Goal: Task Accomplishment & Management: Use online tool/utility

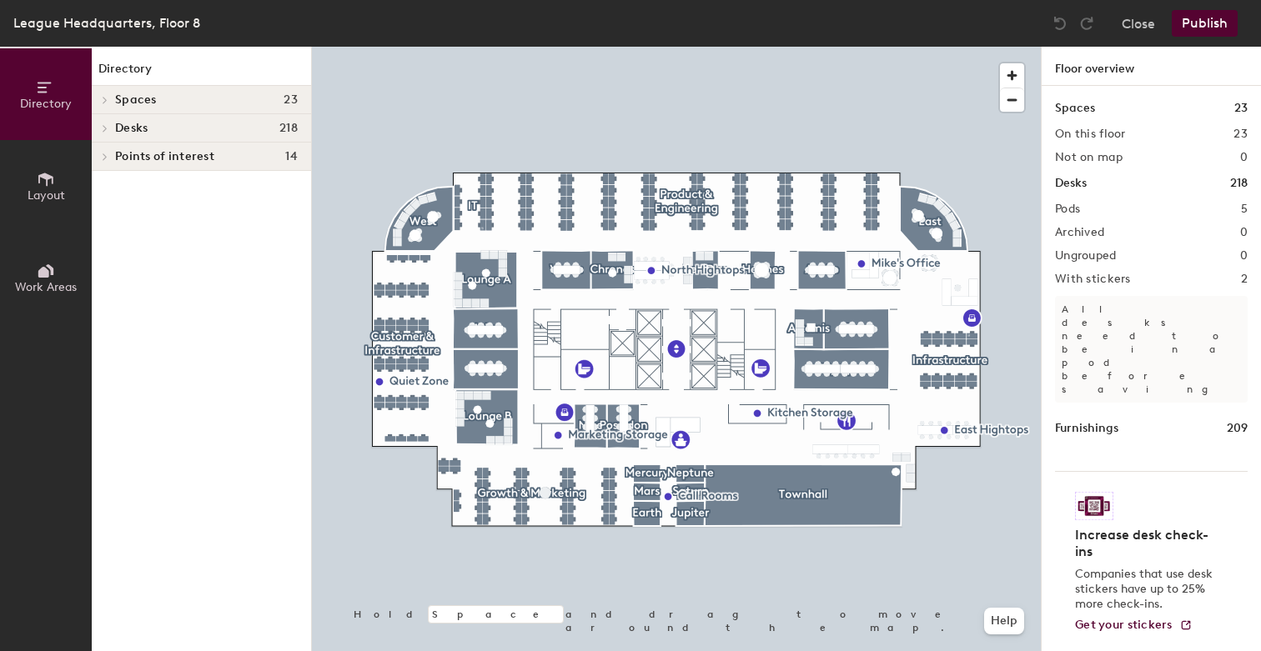
click at [143, 150] on span "Points of interest" at bounding box center [164, 156] width 99 height 13
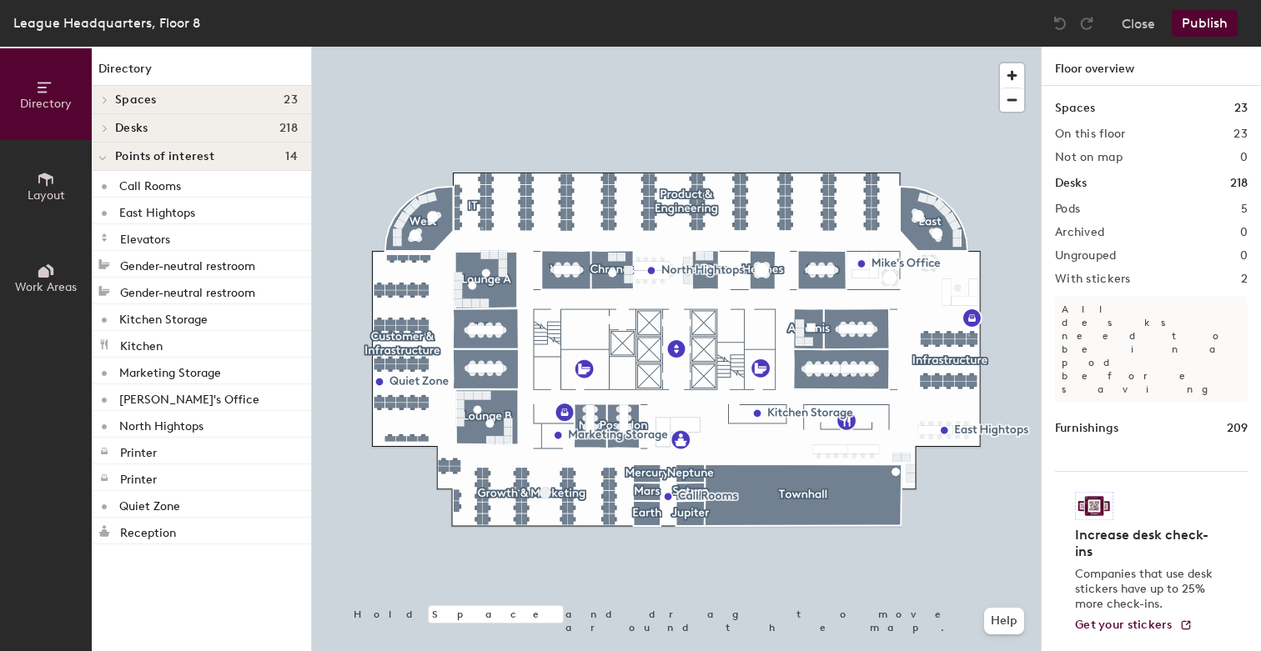
click at [47, 179] on icon at bounding box center [45, 179] width 15 height 13
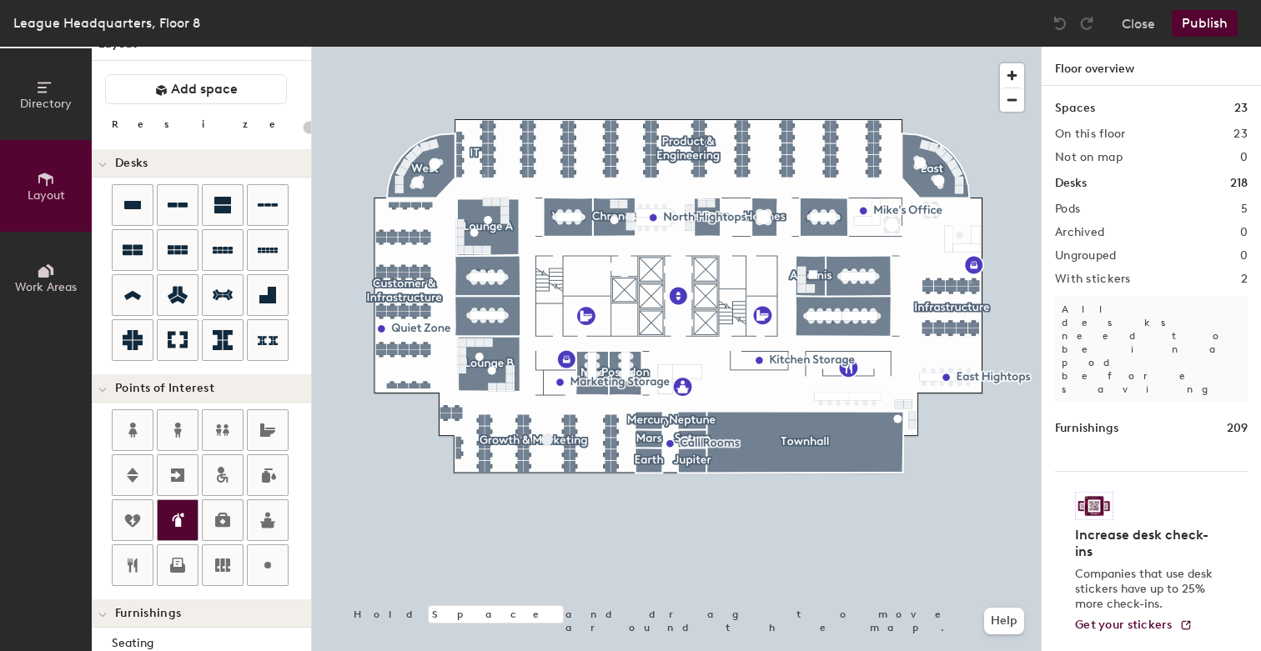
scroll to position [24, 0]
click at [38, 281] on span "Work Areas" at bounding box center [46, 287] width 62 height 14
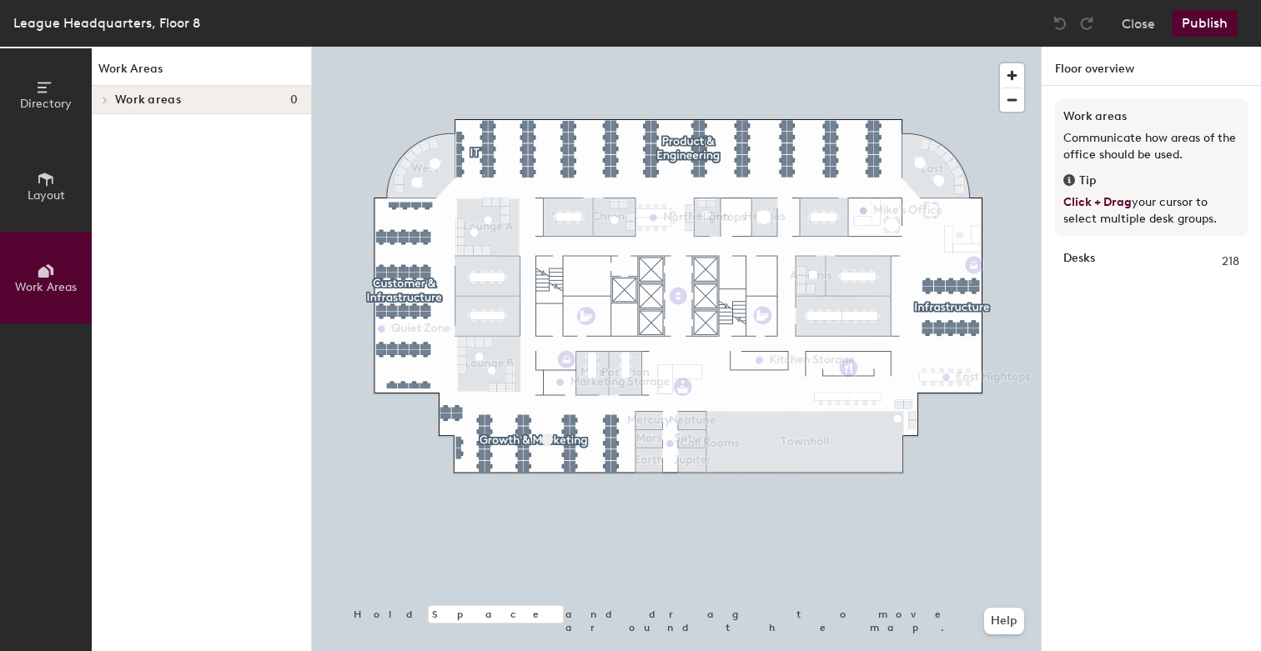
click at [199, 101] on h4 "Work areas 0" at bounding box center [206, 99] width 183 height 13
click at [53, 99] on span "Directory" at bounding box center [46, 104] width 52 height 14
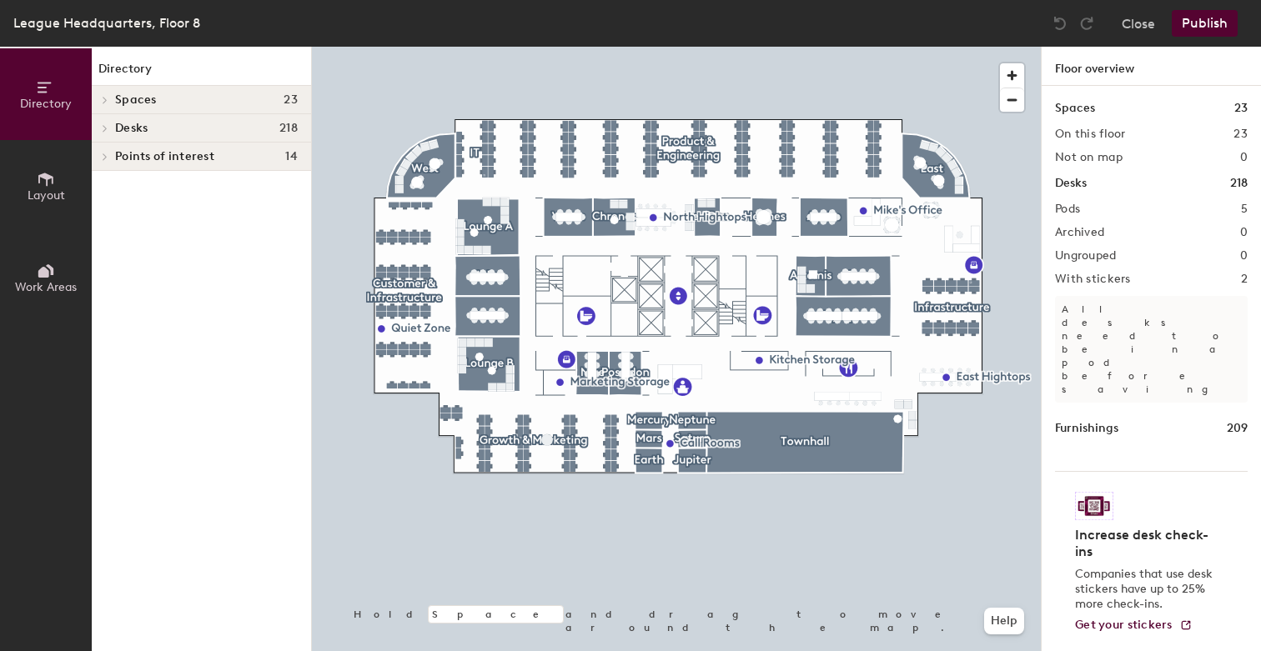
click at [152, 129] on h4 "Desks 218" at bounding box center [206, 128] width 183 height 13
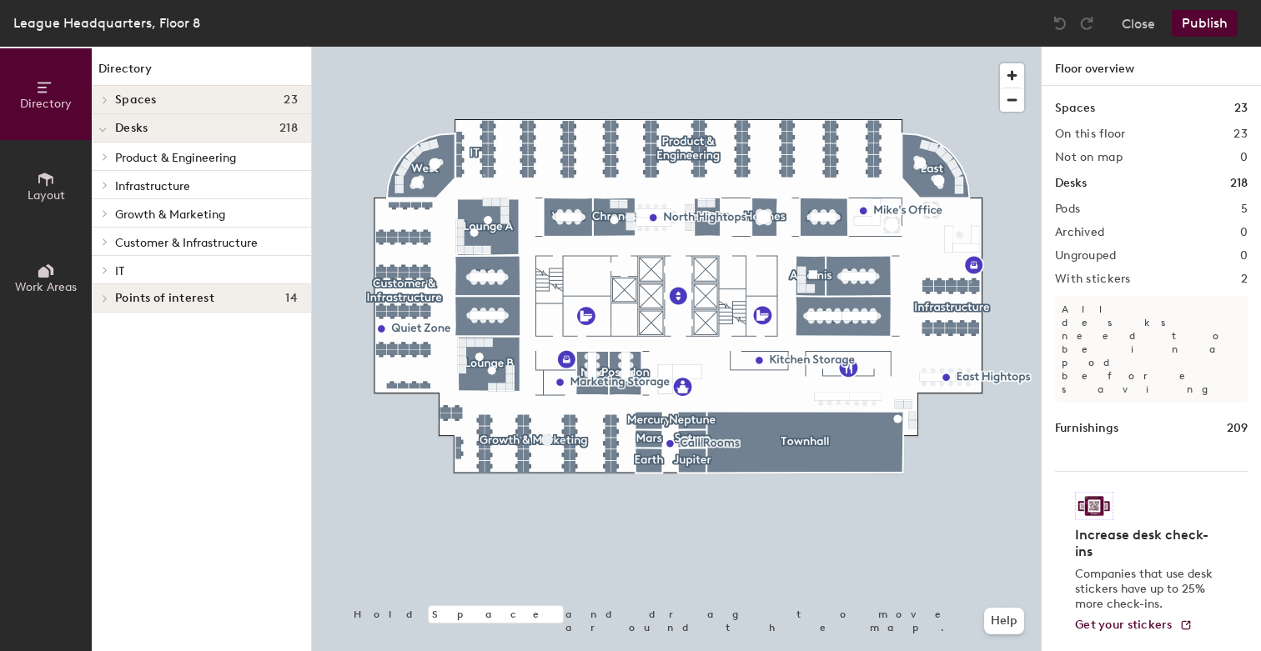
click at [158, 103] on h4 "Spaces 23" at bounding box center [206, 99] width 183 height 13
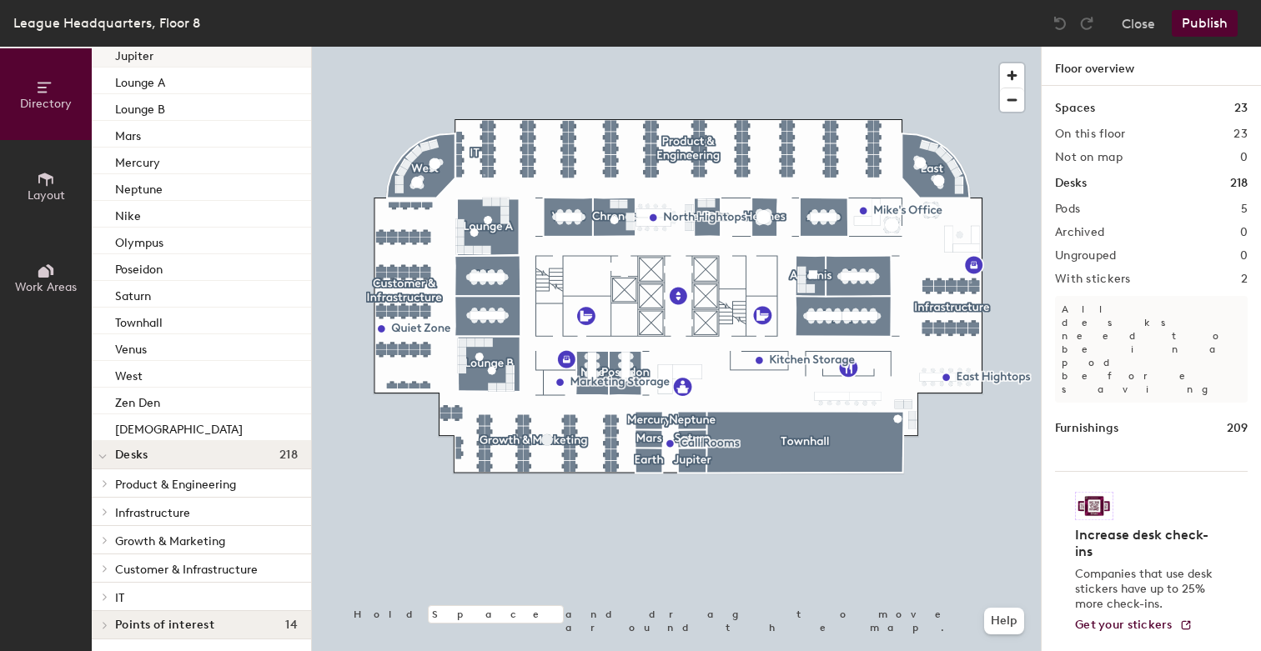
scroll to position [289, 0]
click at [216, 572] on span "Customer & Infrastructure" at bounding box center [186, 568] width 143 height 14
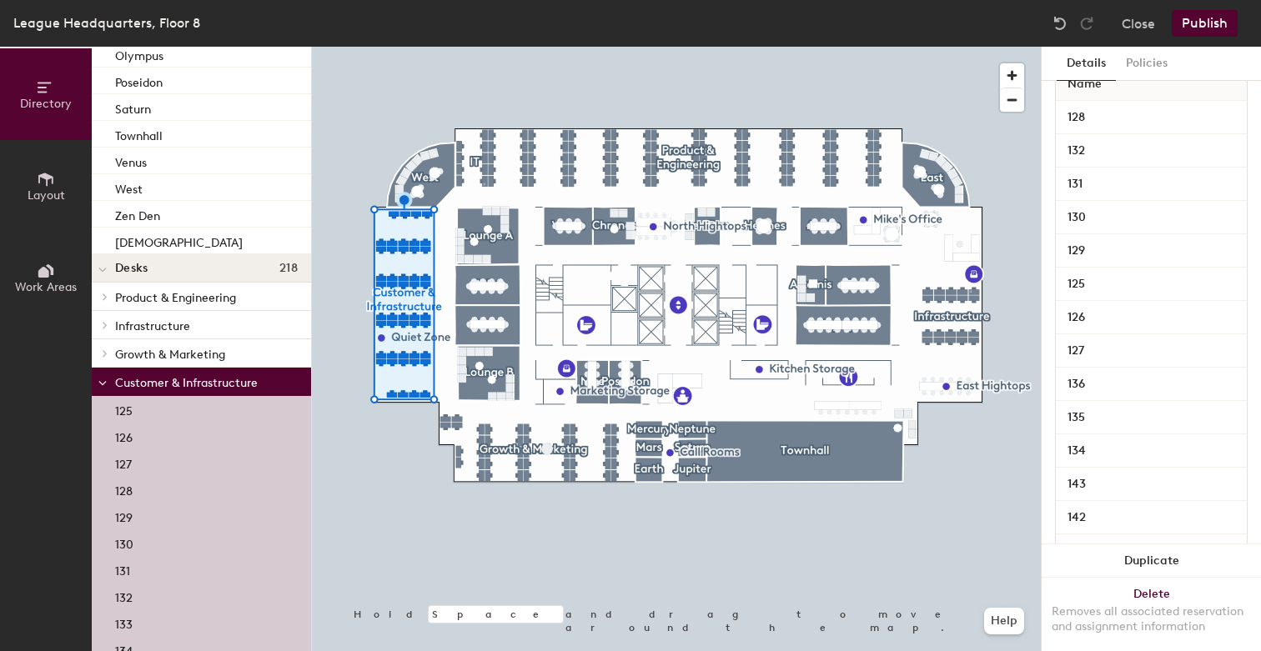
scroll to position [0, 0]
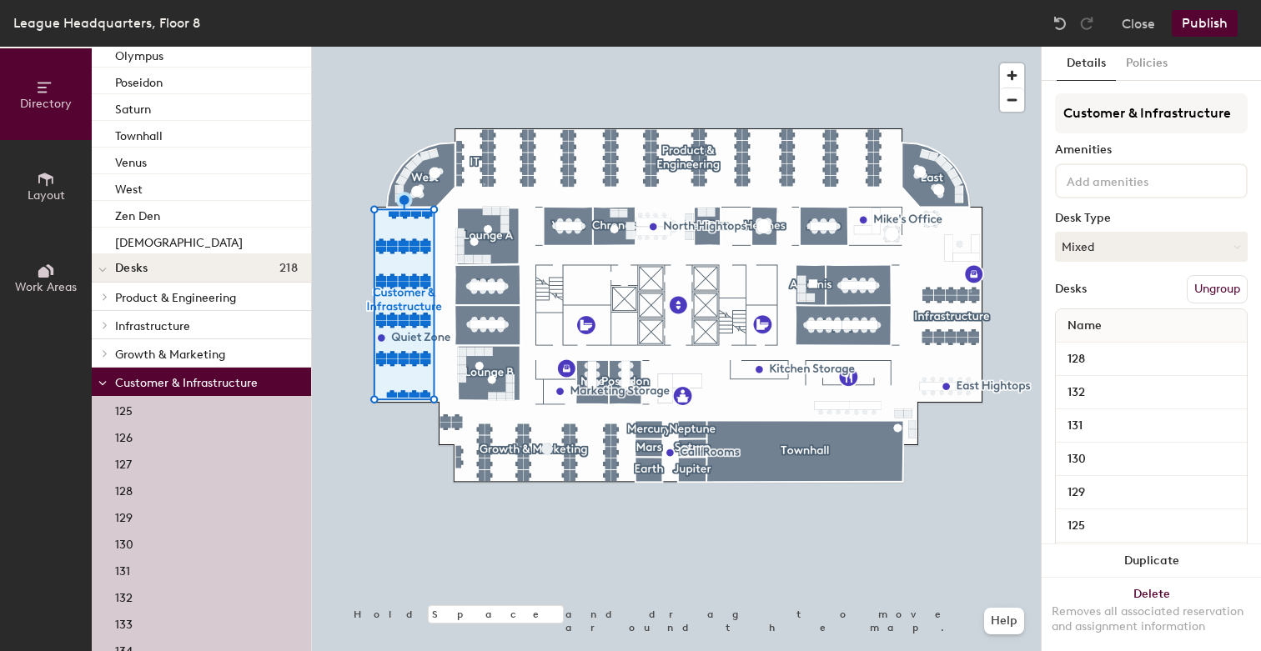
click at [1106, 319] on span "Name" at bounding box center [1084, 326] width 51 height 30
click at [1104, 323] on span "Name" at bounding box center [1084, 326] width 51 height 30
click at [1095, 332] on span "Name" at bounding box center [1084, 326] width 51 height 30
click at [1101, 328] on span "Name" at bounding box center [1084, 326] width 51 height 30
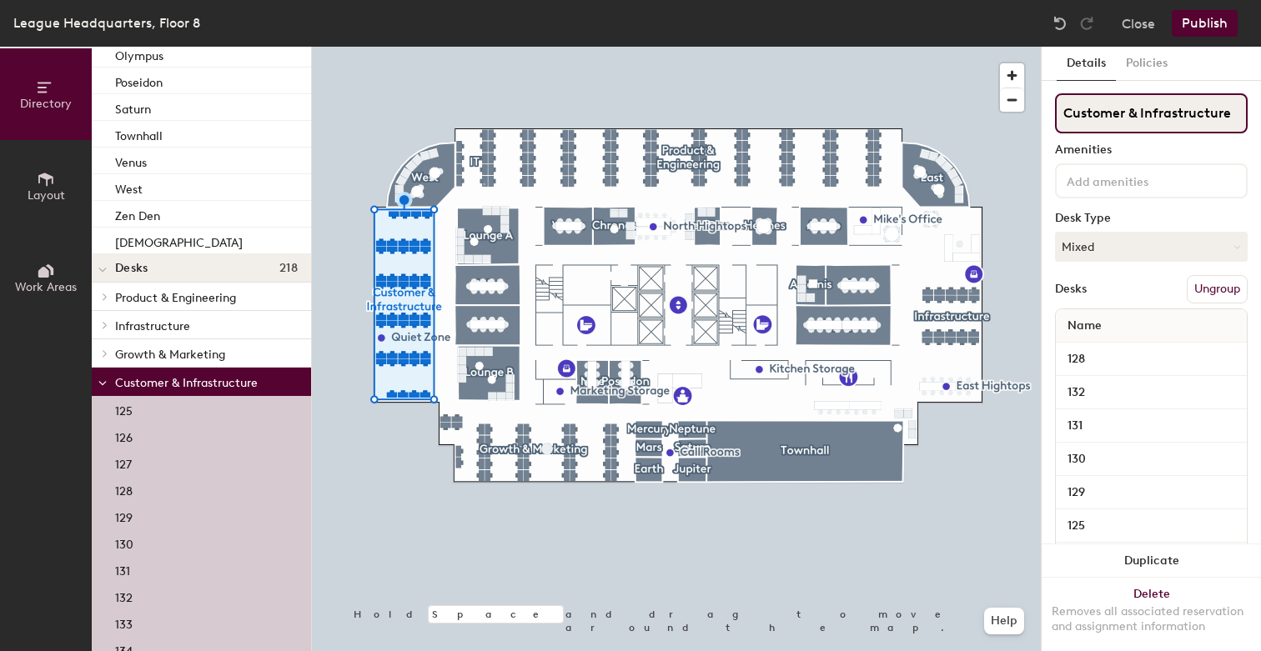
click at [1131, 121] on input "Customer & Infrastructure" at bounding box center [1151, 113] width 193 height 40
drag, startPoint x: 1236, startPoint y: 114, endPoint x: 1051, endPoint y: 117, distance: 185.2
click at [1051, 117] on div "Details Policies Customer & Infrastructure Amenities Desk Type Mixed Desks Ungr…" at bounding box center [1151, 349] width 219 height 605
drag, startPoint x: 1128, startPoint y: 111, endPoint x: 1025, endPoint y: 111, distance: 102.6
click at [1025, 111] on div "Directory Layout Work Areas Directory Spaces 23 Apollo Artemis Atlas Chronos Ea…" at bounding box center [630, 349] width 1261 height 605
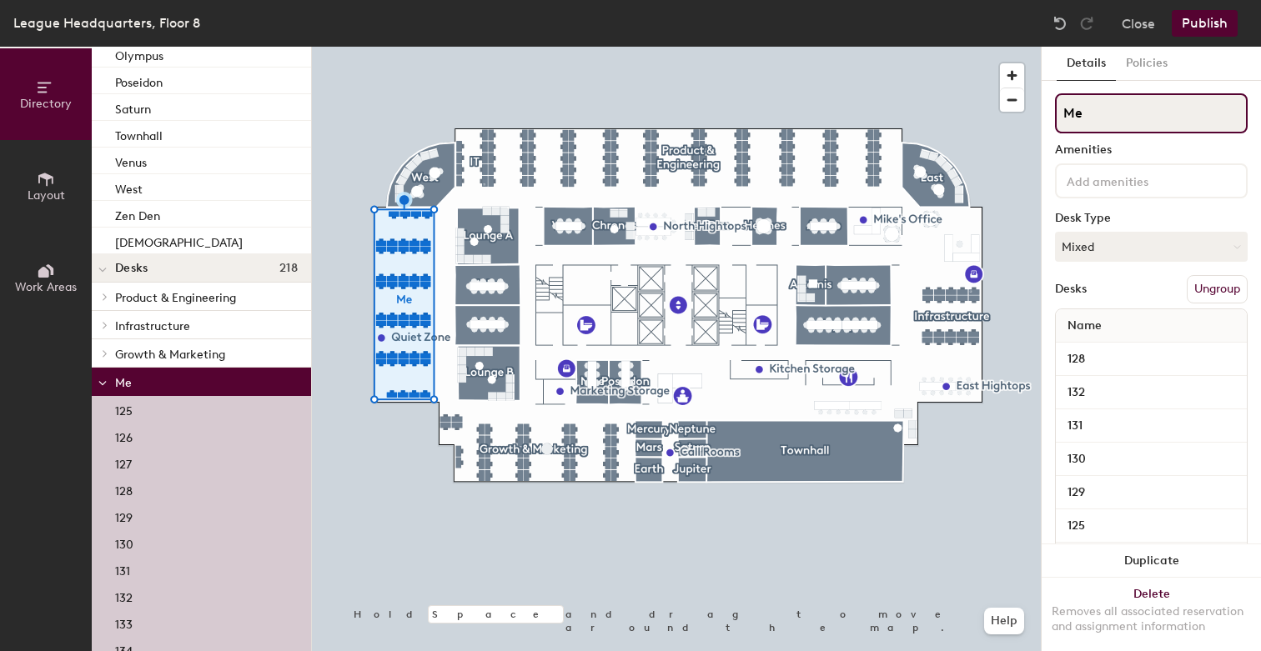
paste input "mber"
type input "Member"
click at [1197, 22] on button "Publish" at bounding box center [1205, 23] width 66 height 27
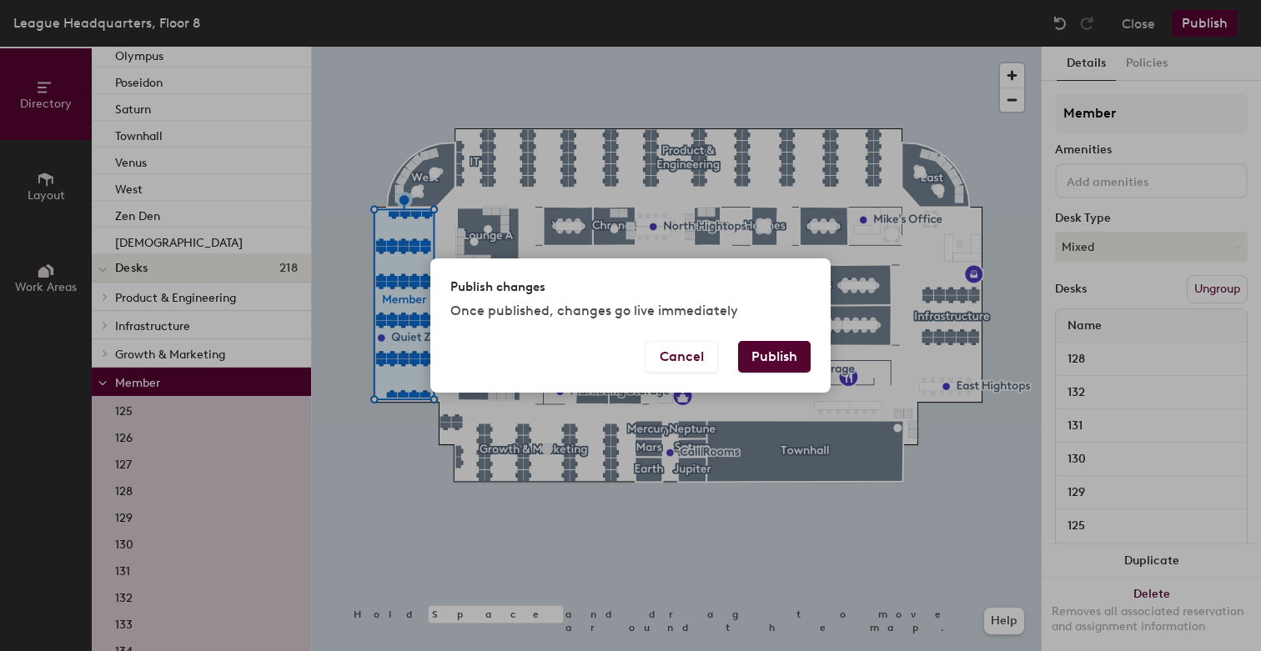
click at [782, 365] on button "Publish" at bounding box center [774, 357] width 73 height 32
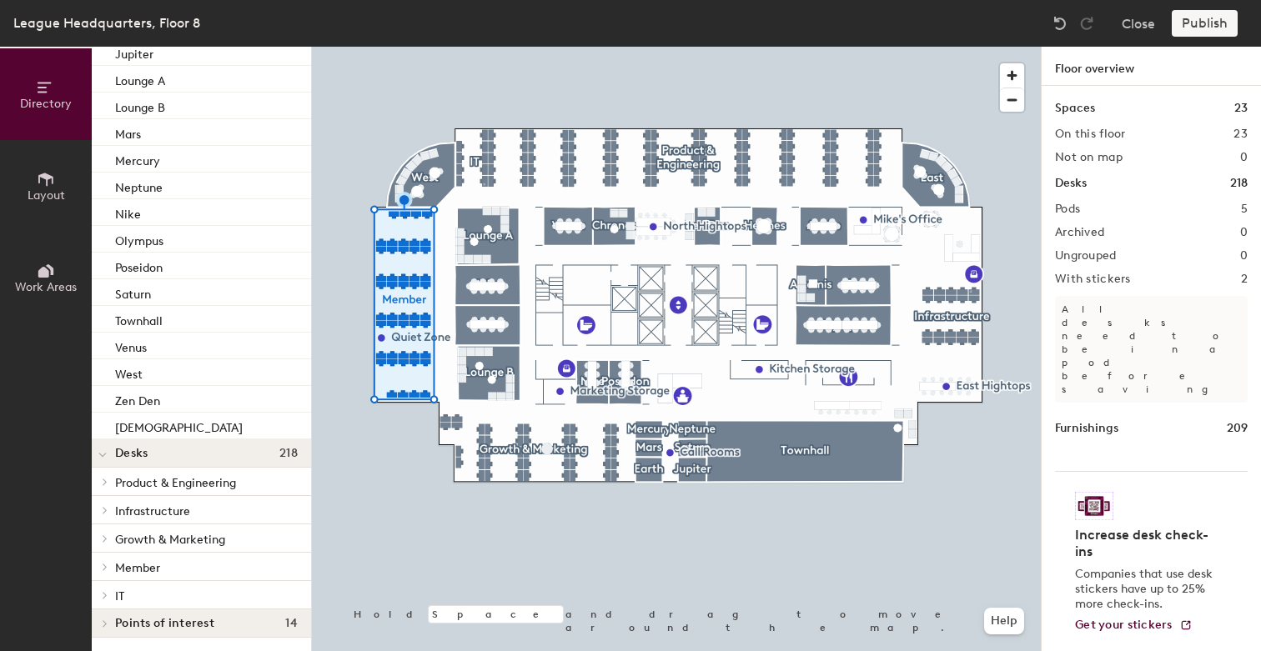
scroll to position [289, 0]
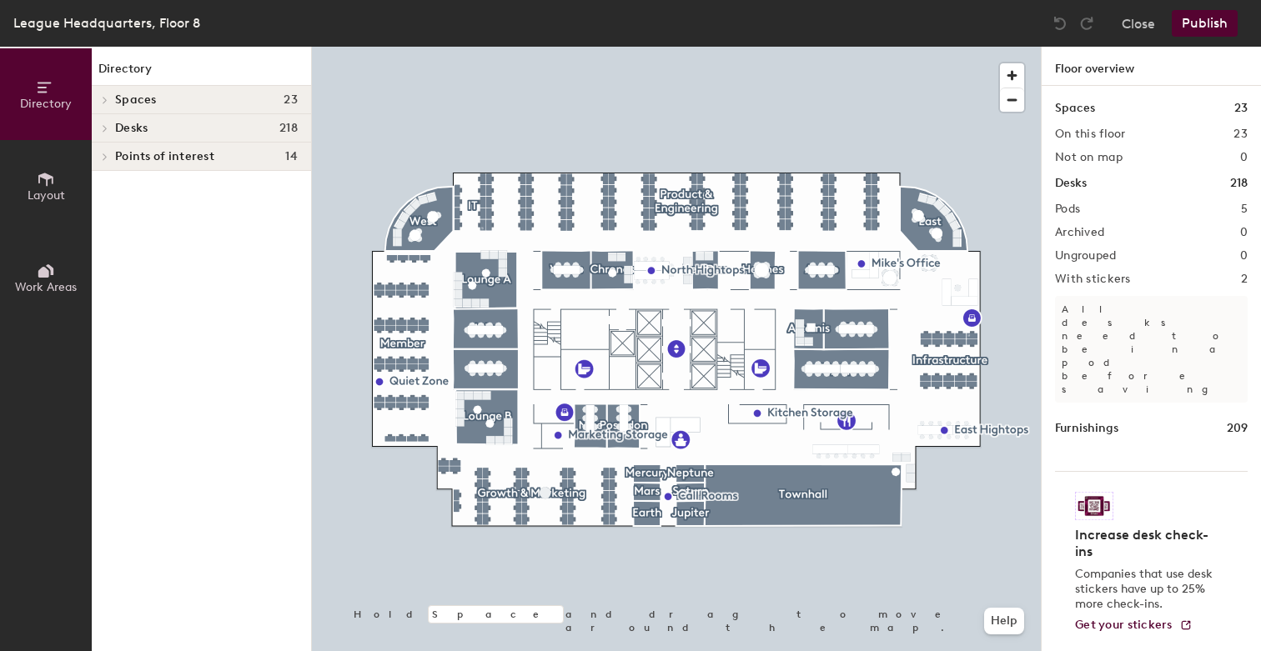
click at [194, 99] on h4 "Spaces 23" at bounding box center [206, 99] width 183 height 13
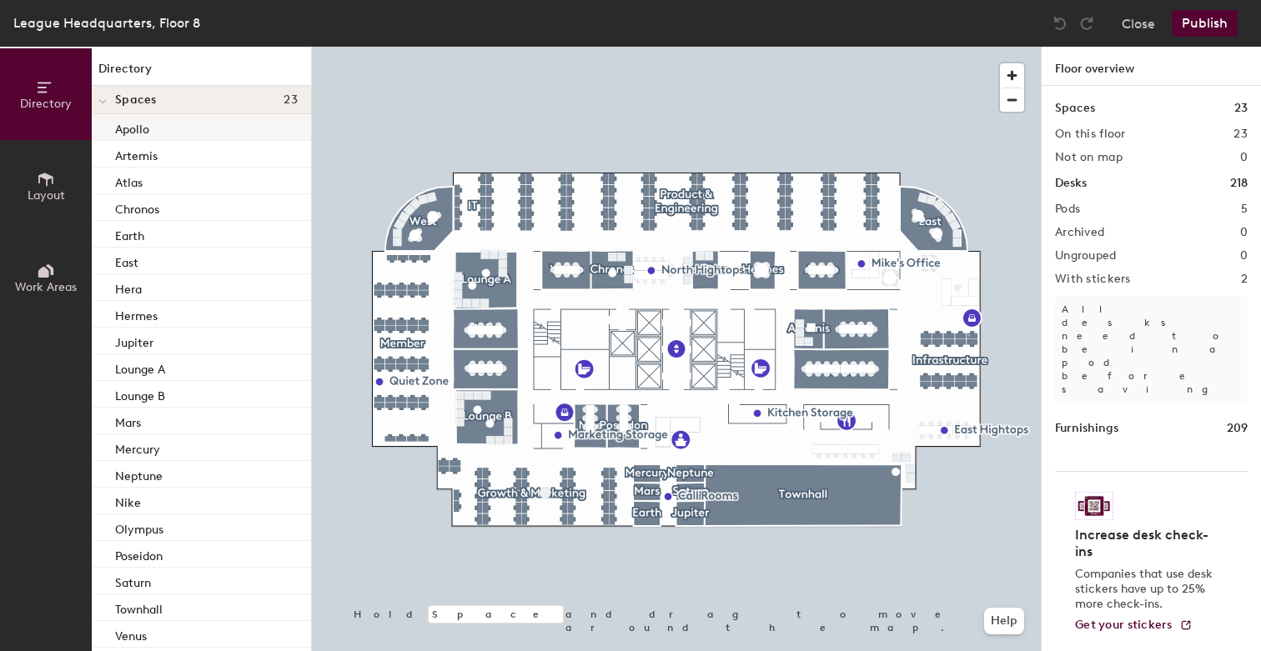
scroll to position [147, 0]
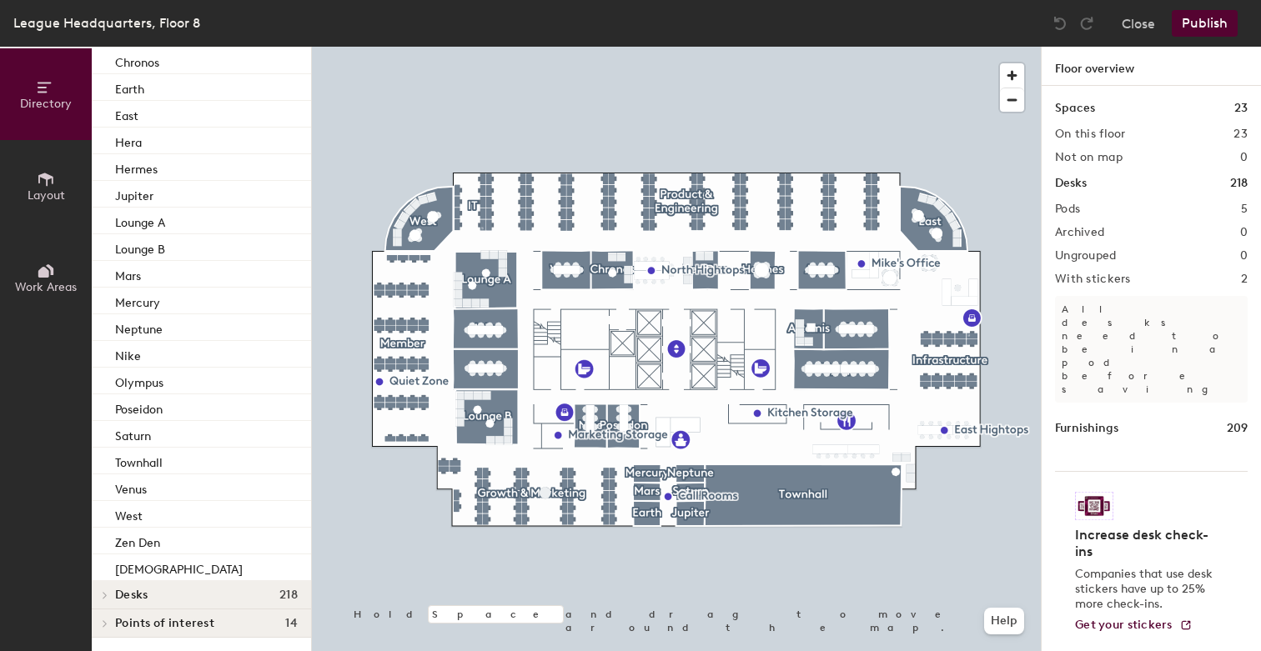
click at [172, 595] on h4 "Desks 218" at bounding box center [206, 595] width 183 height 13
click at [177, 589] on h4 "Desks 218" at bounding box center [206, 595] width 183 height 13
click at [163, 596] on h4 "Desks 218" at bounding box center [206, 595] width 183 height 13
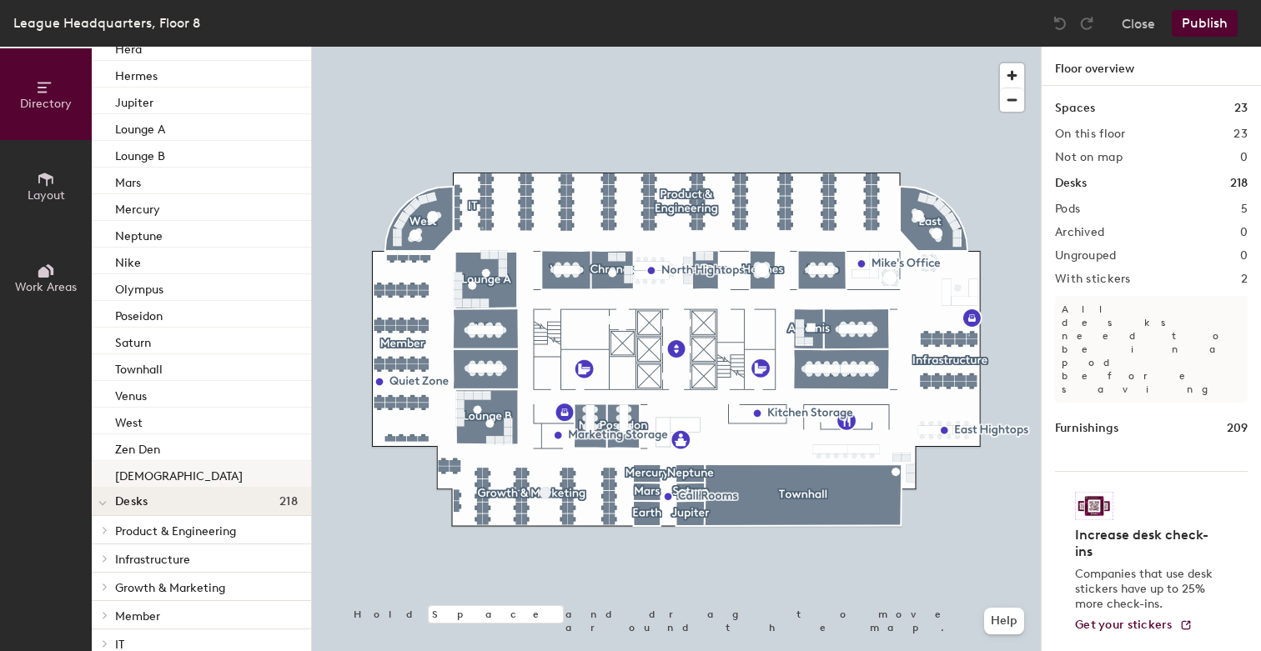
scroll to position [289, 0]
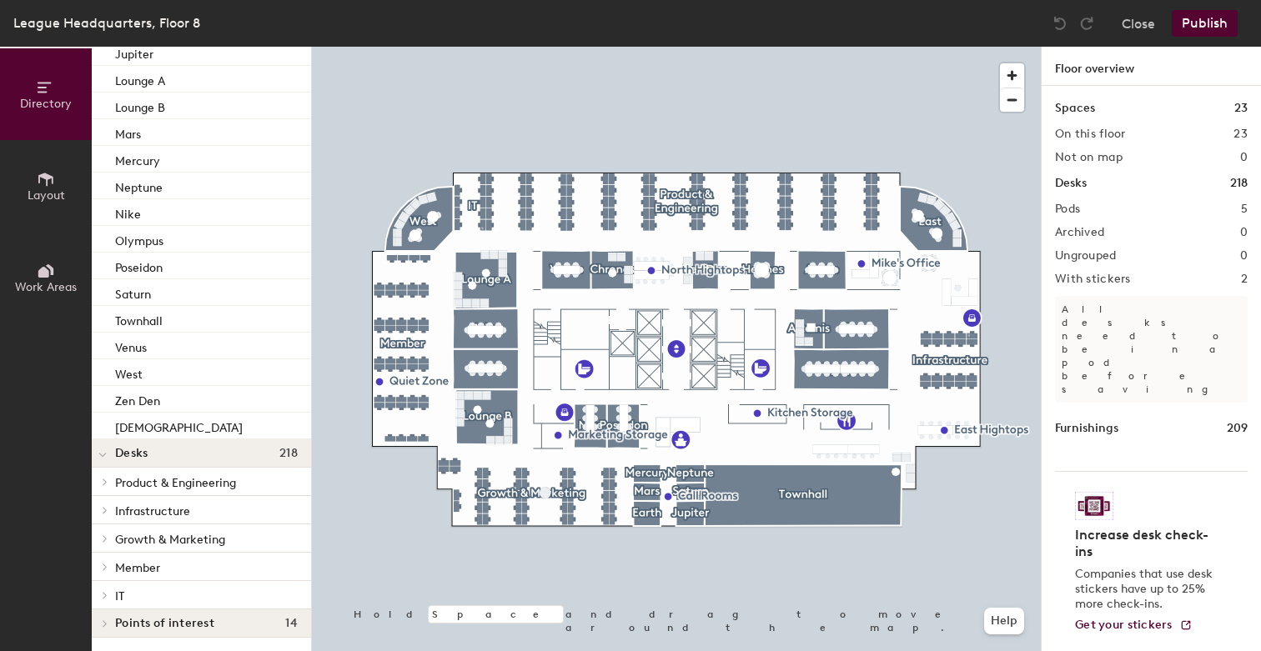
click at [163, 566] on p "Member" at bounding box center [206, 567] width 183 height 22
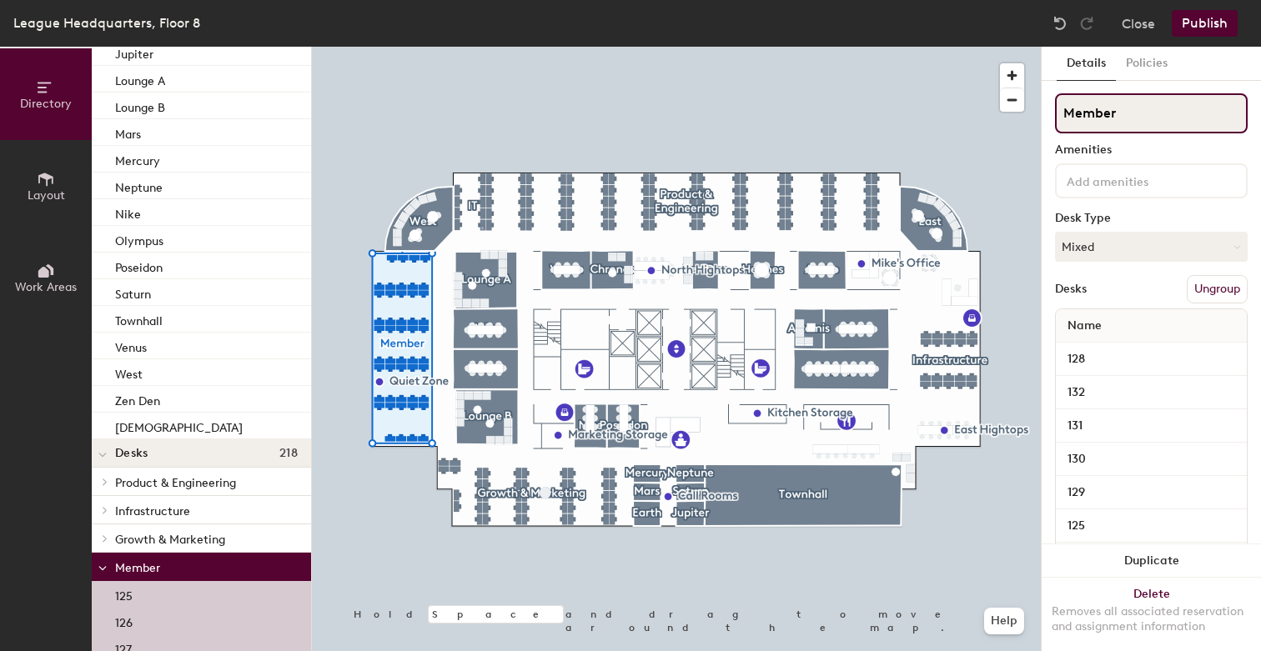
click at [1142, 107] on input "Member" at bounding box center [1151, 113] width 193 height 40
type input "M"
paste input "Member and Infrastructure"
type input "Member and Infrastructure"
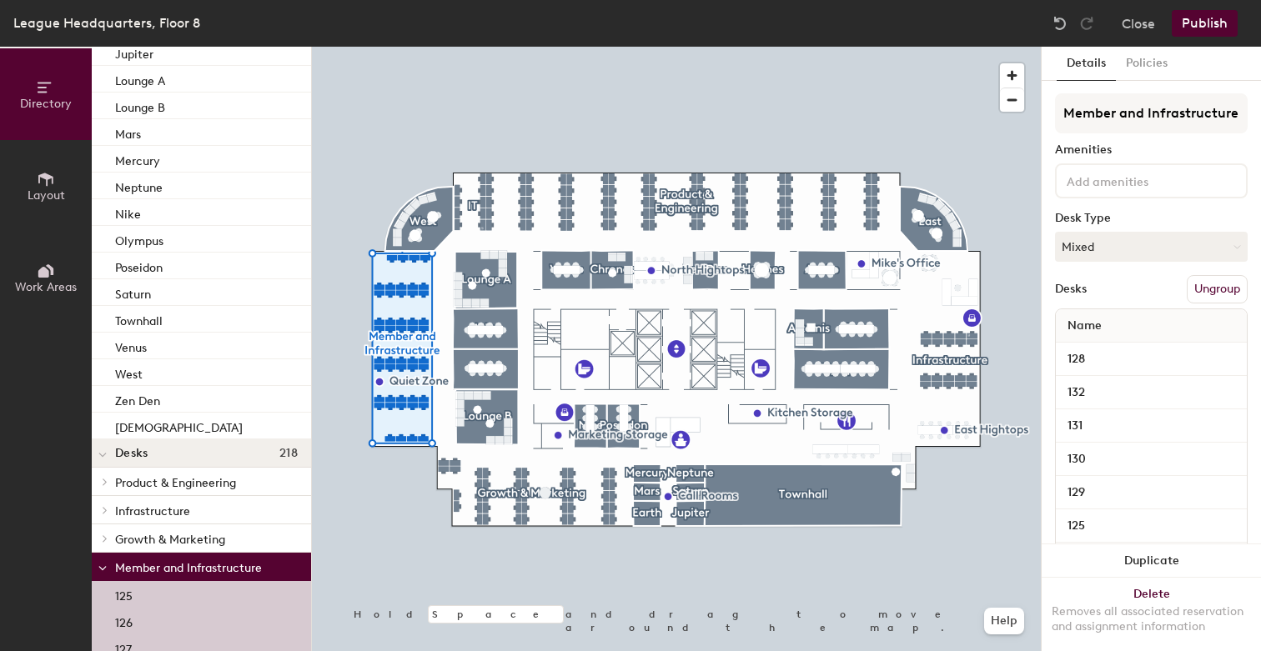
click at [1192, 13] on button "Publish" at bounding box center [1205, 23] width 66 height 27
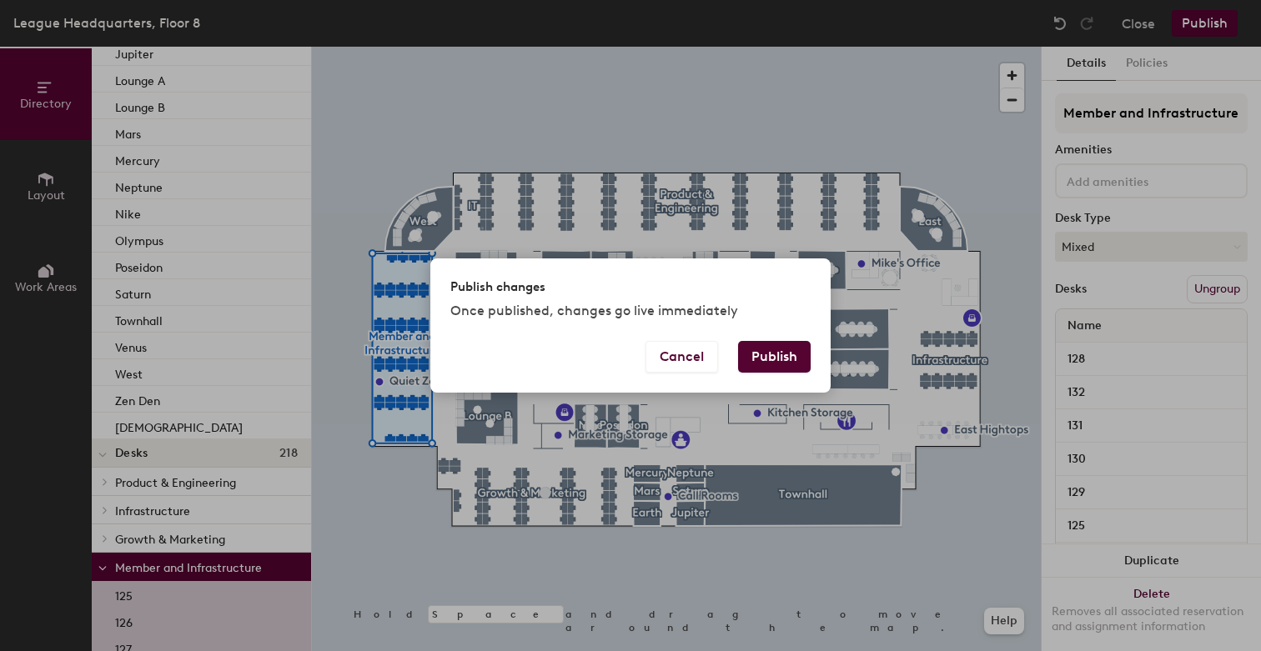
click at [772, 358] on button "Publish" at bounding box center [774, 357] width 73 height 32
